Goal: Ask a question

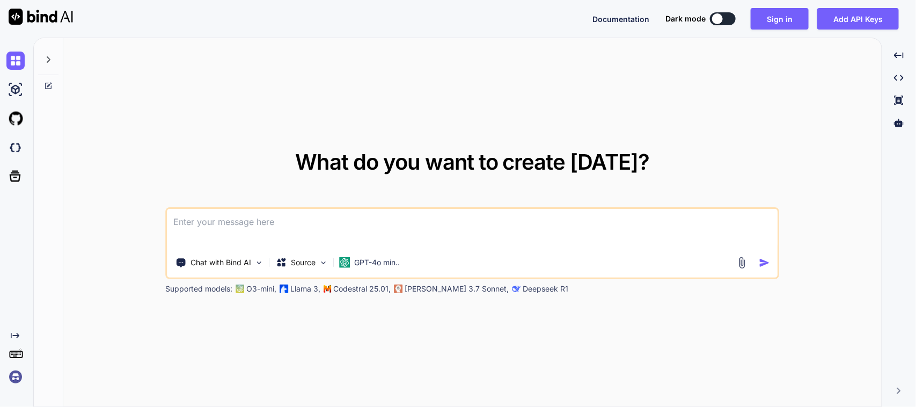
click at [385, 220] on textarea at bounding box center [472, 229] width 610 height 40
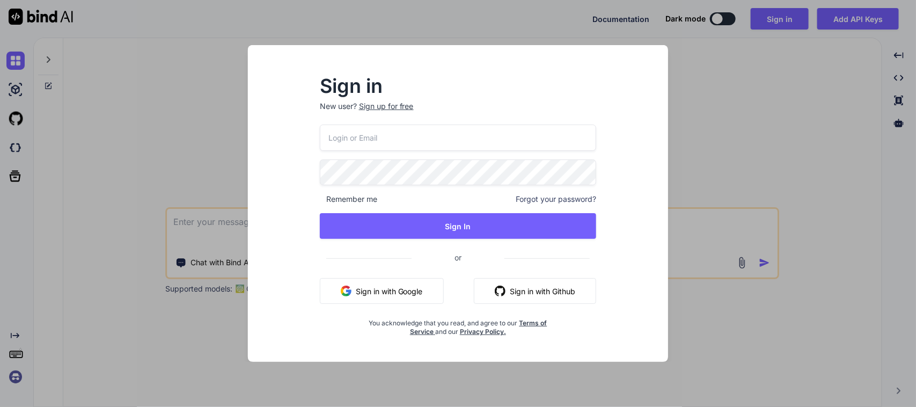
click at [376, 303] on button "Sign in with Google" at bounding box center [382, 291] width 124 height 26
click at [210, 148] on div "Sign in New user? Sign up for free Remember me Forgot your password? Sign In or…" at bounding box center [458, 203] width 916 height 407
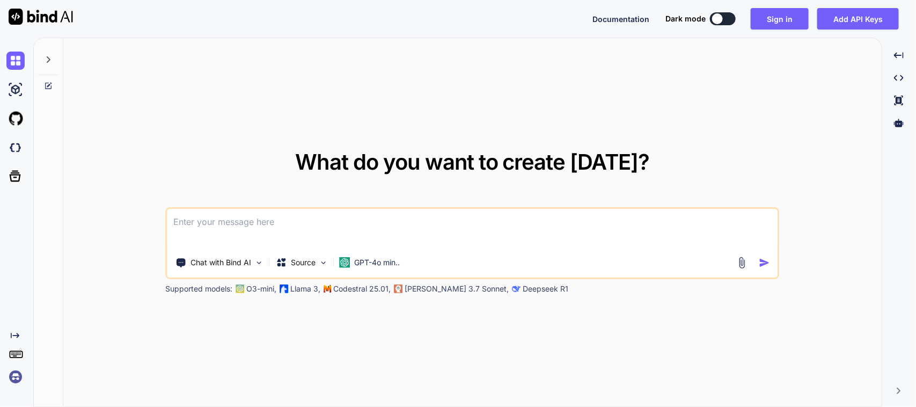
click at [225, 226] on textarea at bounding box center [472, 229] width 610 height 40
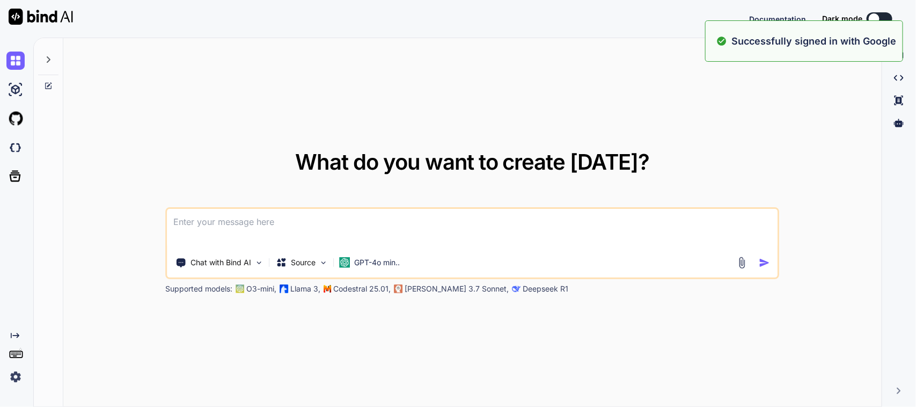
click at [296, 232] on textarea at bounding box center [472, 229] width 610 height 40
paste textarea "I want to modify my size box in my flutter code . I want to show item number , …"
type textarea "I want to modify my size box in my flutter code . I want to show item number , …"
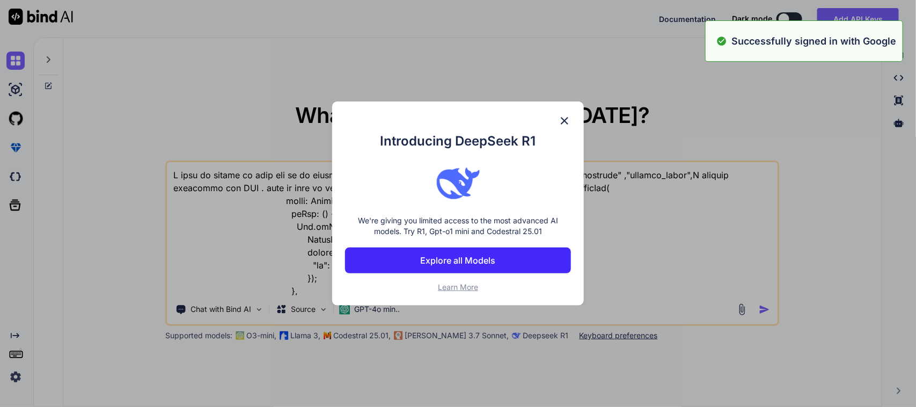
scroll to position [1031, 0]
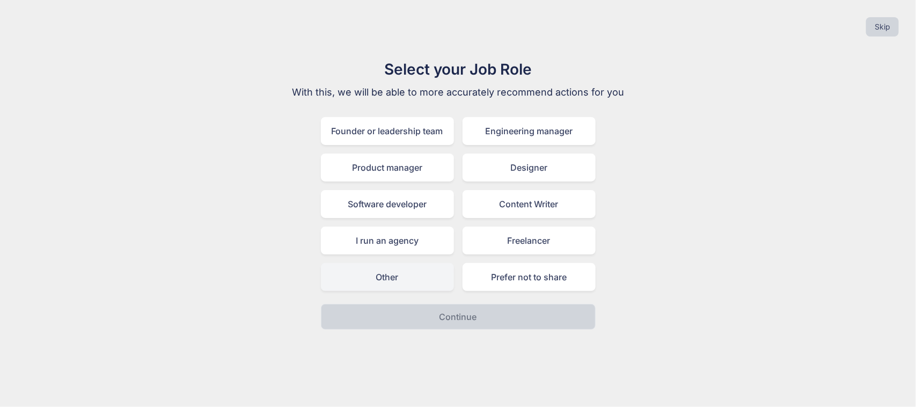
click at [414, 267] on div "Other" at bounding box center [387, 277] width 133 height 28
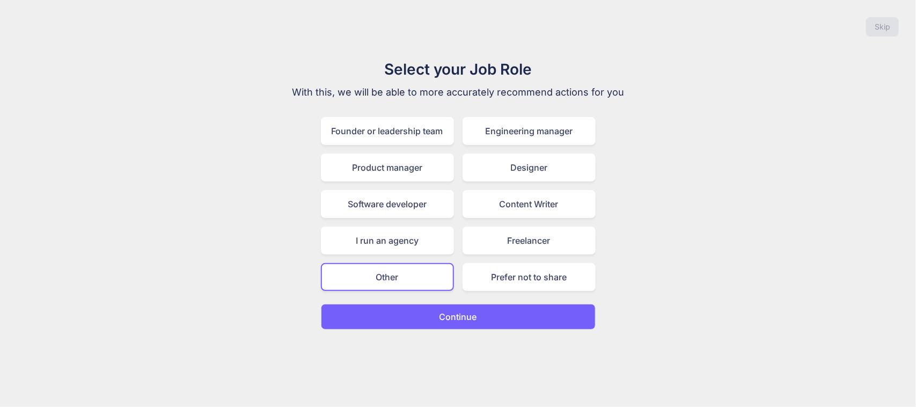
click at [454, 304] on button "Continue" at bounding box center [458, 317] width 275 height 26
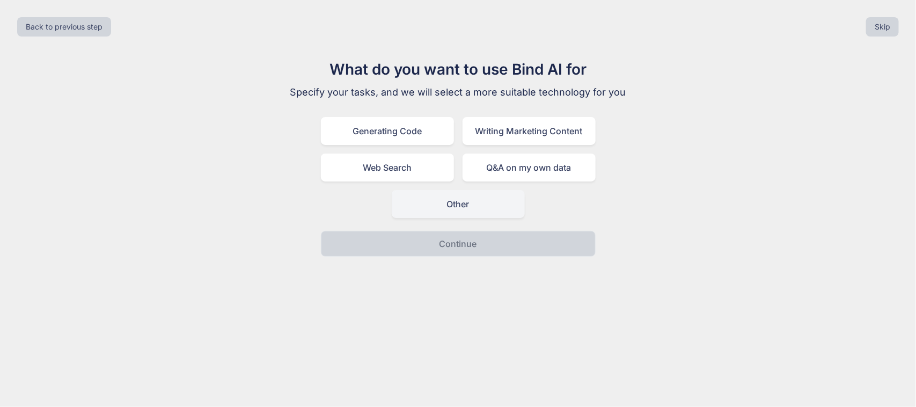
click at [465, 192] on div "Other" at bounding box center [458, 204] width 133 height 28
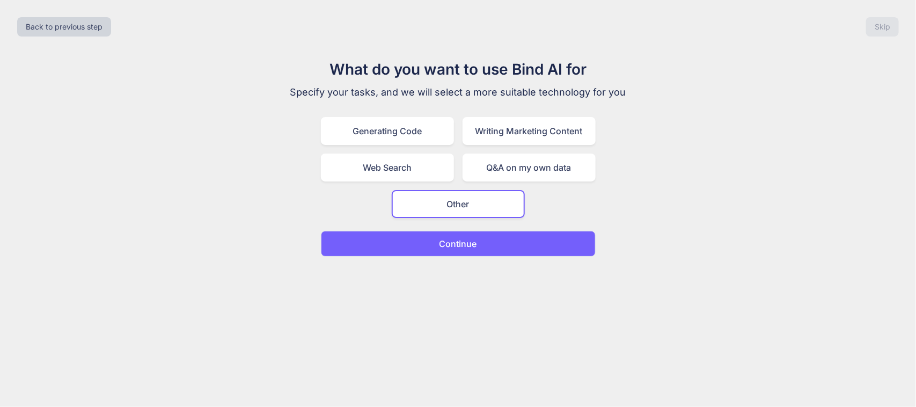
click at [466, 237] on p "Continue" at bounding box center [459, 243] width 38 height 13
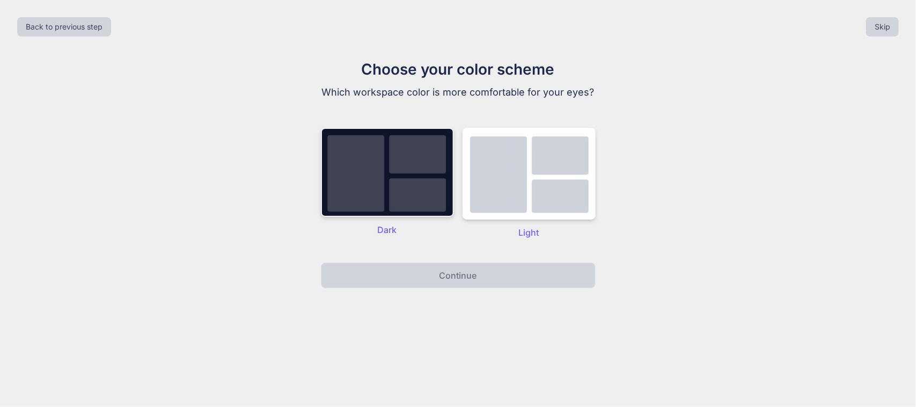
click at [420, 173] on img at bounding box center [387, 172] width 133 height 89
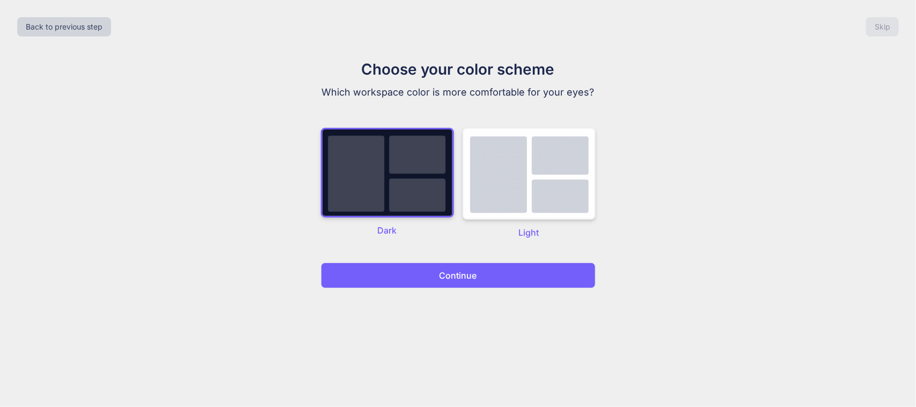
drag, startPoint x: 505, startPoint y: 180, endPoint x: 495, endPoint y: 199, distance: 21.6
click at [506, 180] on img at bounding box center [529, 174] width 133 height 92
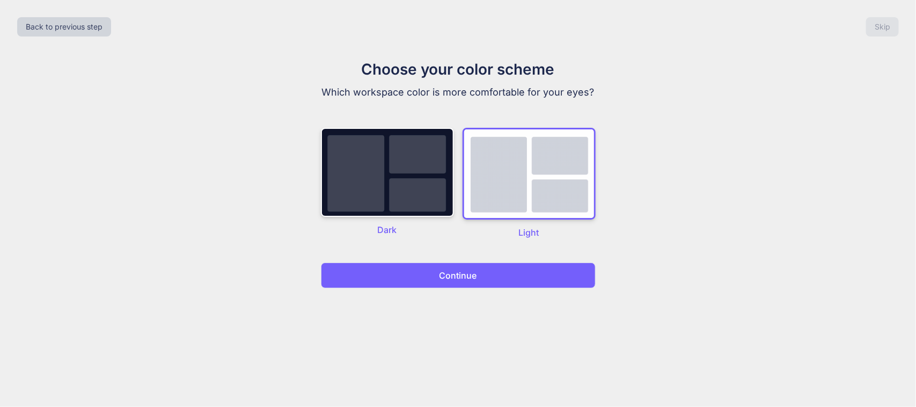
click at [451, 274] on p "Continue" at bounding box center [459, 275] width 38 height 13
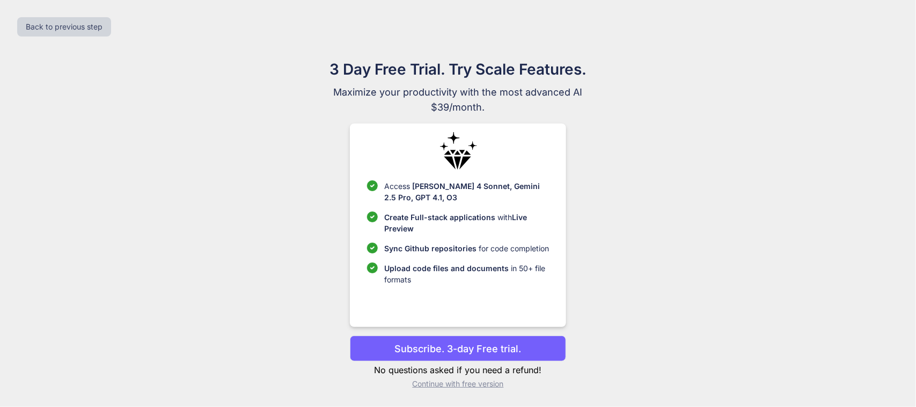
click at [478, 384] on p "Continue with free version" at bounding box center [458, 383] width 216 height 11
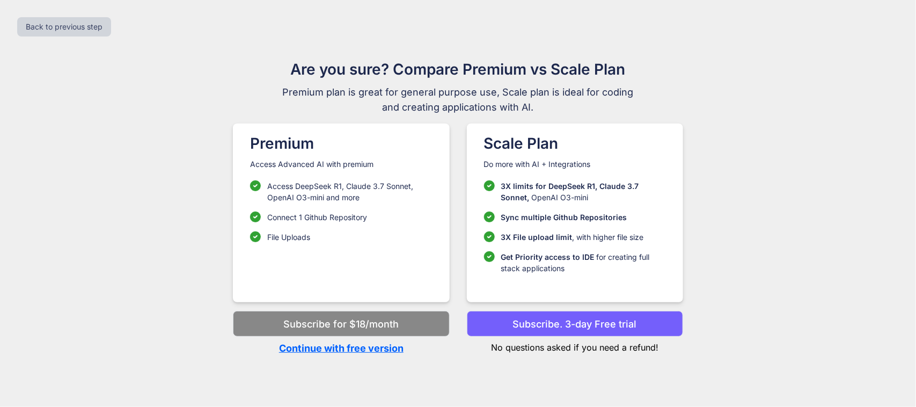
click at [406, 349] on p "Continue with free version" at bounding box center [341, 348] width 216 height 14
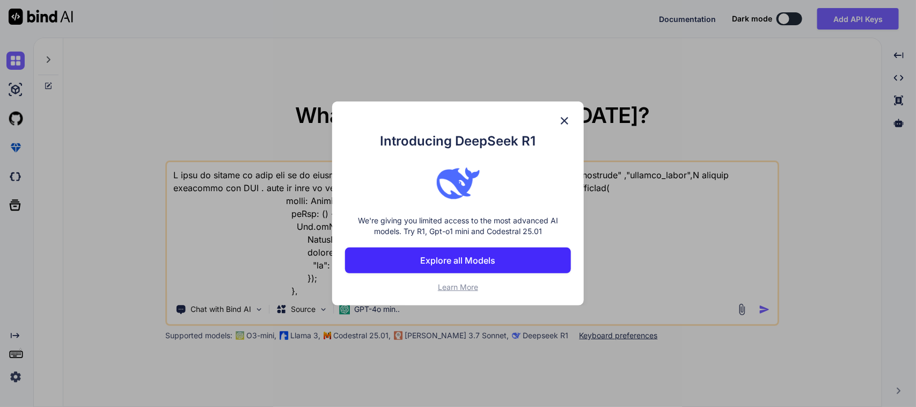
click at [562, 123] on img at bounding box center [564, 120] width 13 height 13
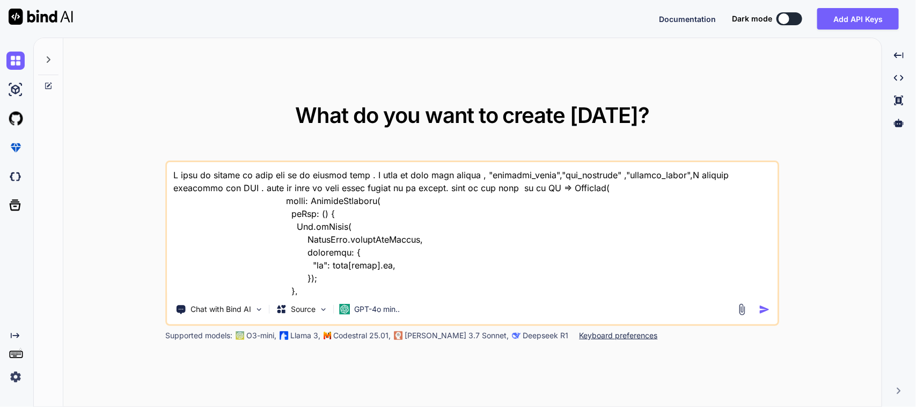
click at [492, 271] on textarea at bounding box center [472, 228] width 610 height 133
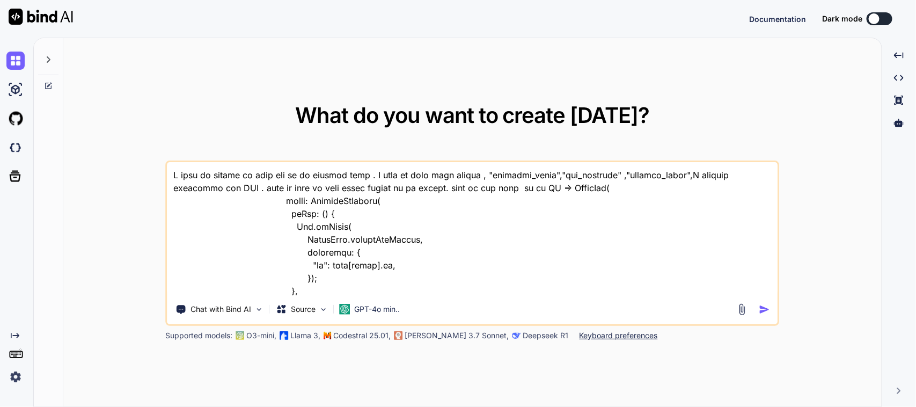
click at [717, 316] on div "Chat with Bind AI Source GPT-4o min.." at bounding box center [470, 308] width 607 height 21
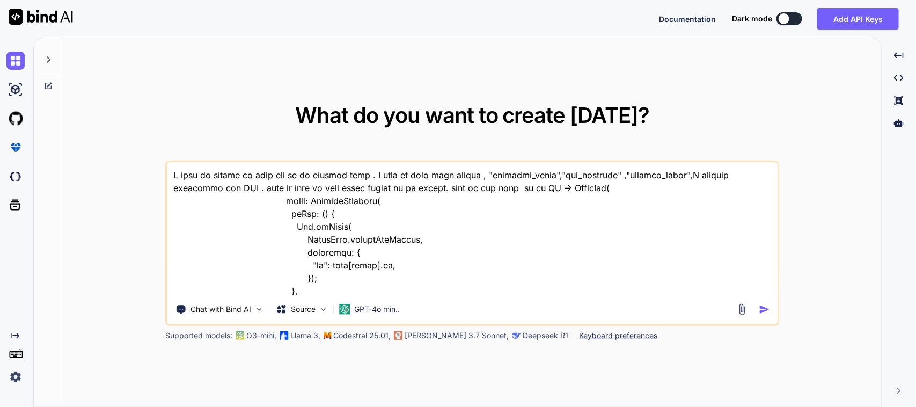
click at [717, 309] on img "button" at bounding box center [764, 309] width 11 height 11
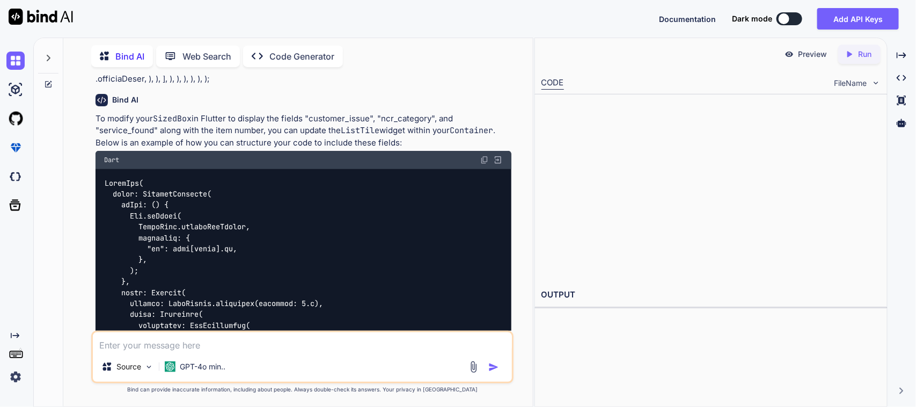
scroll to position [201, 0]
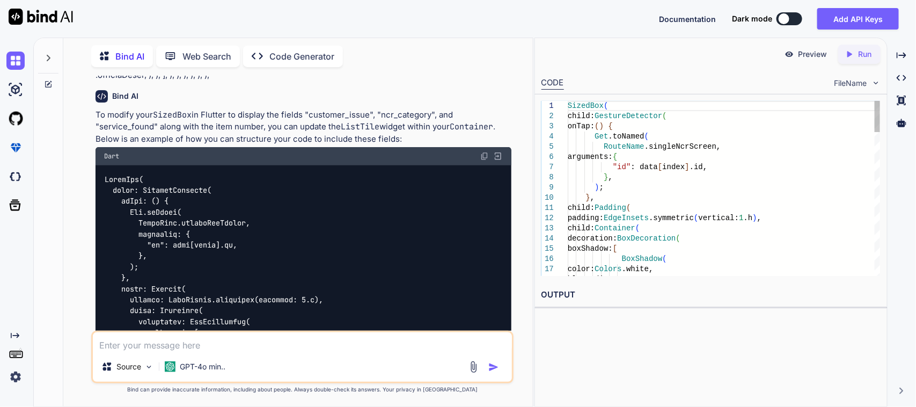
click at [482, 152] on img at bounding box center [484, 156] width 9 height 9
